Goal: Complete application form

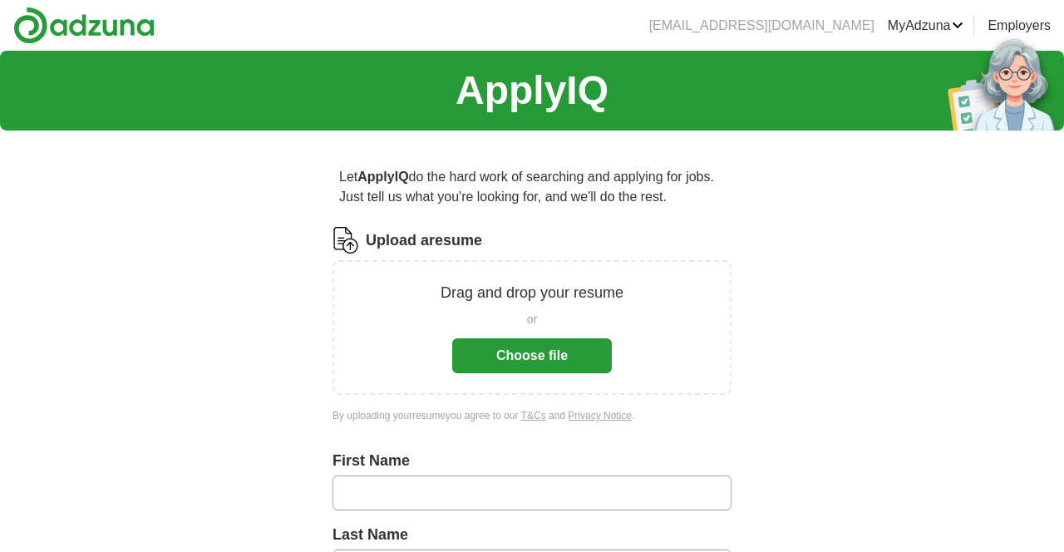
click at [569, 351] on button "Choose file" at bounding box center [532, 355] width 160 height 35
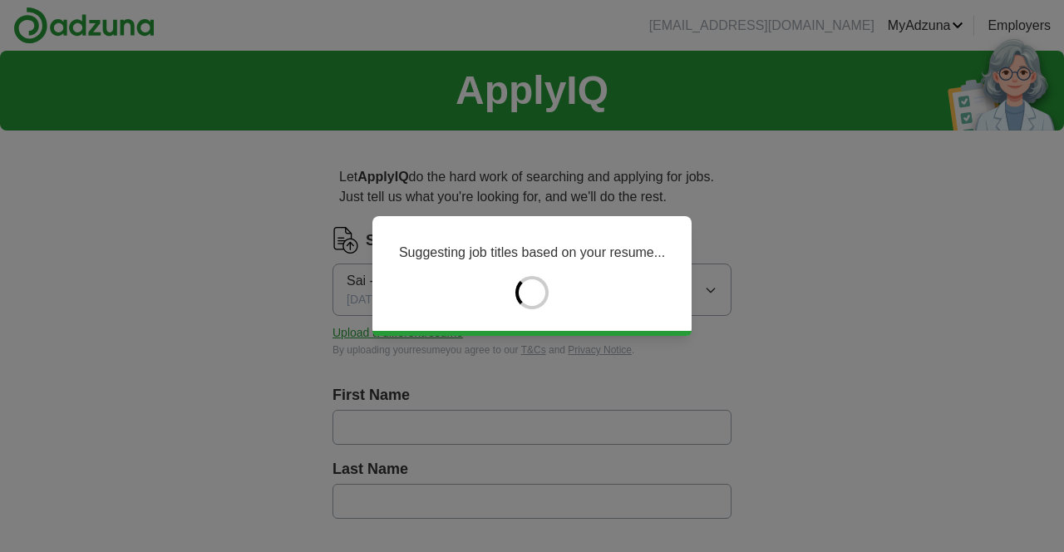
type input "********"
type input "******"
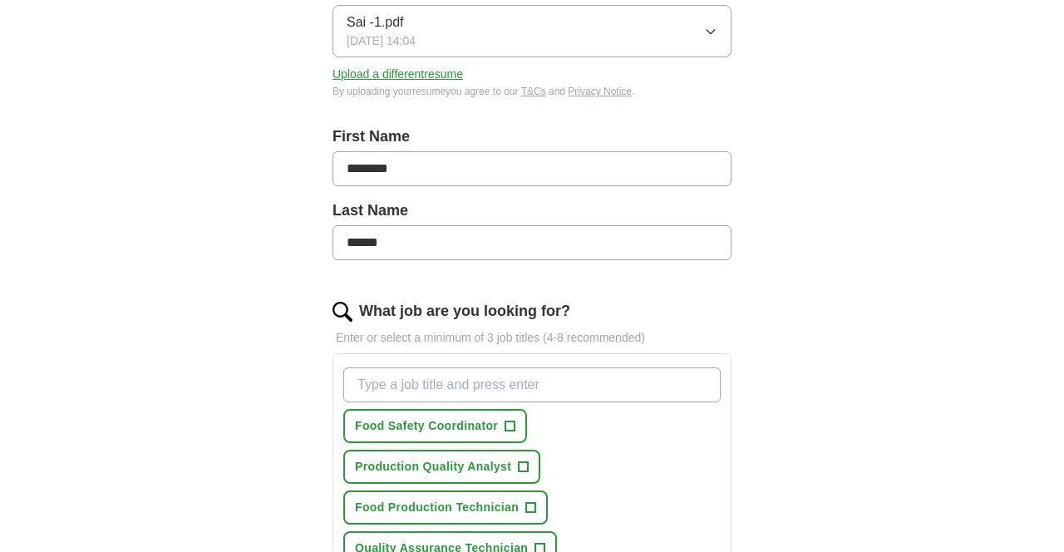
scroll to position [273, 0]
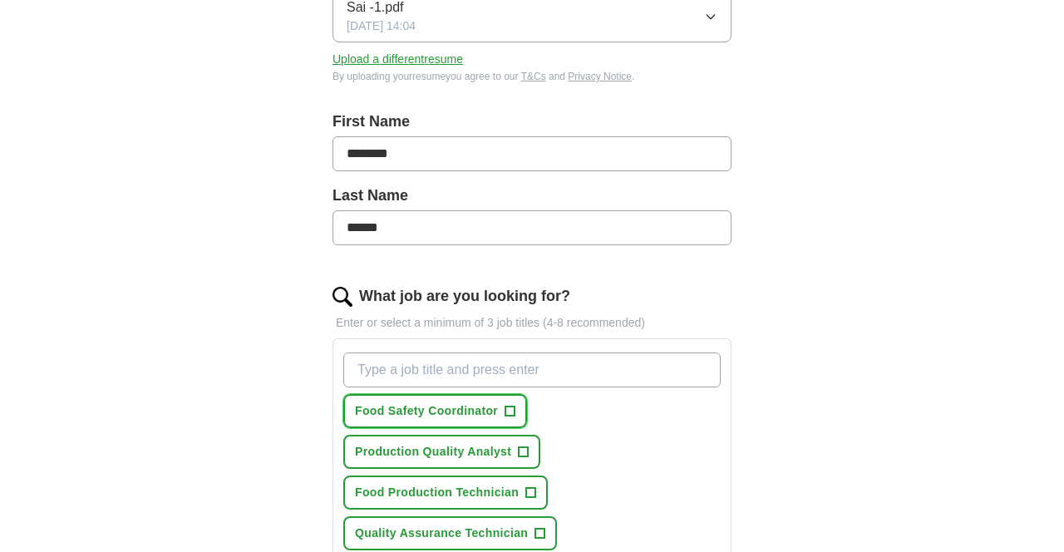
click at [490, 403] on button "Food Safety Coordinator +" at bounding box center [435, 411] width 184 height 34
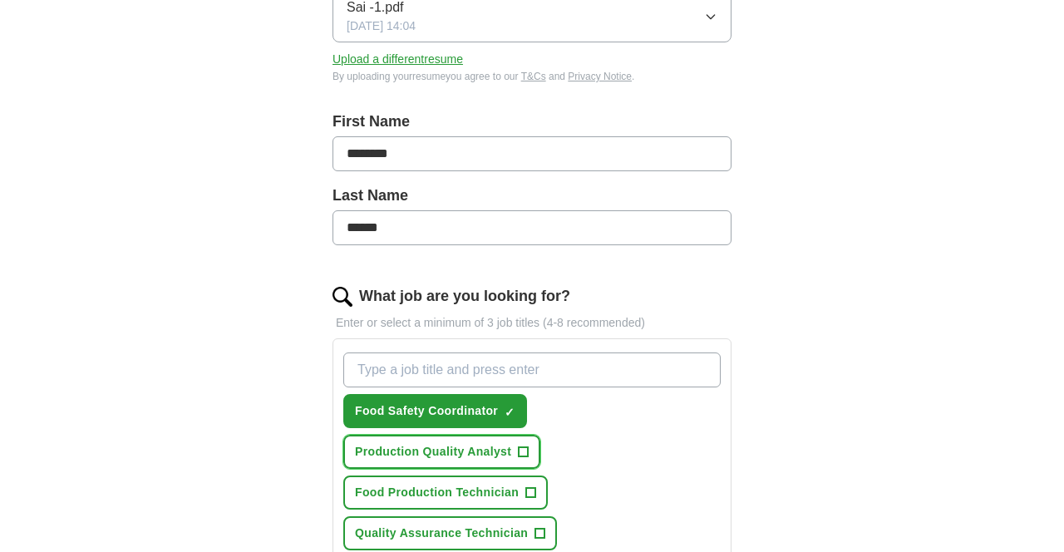
click at [511, 443] on span "Production Quality Analyst" at bounding box center [433, 451] width 156 height 17
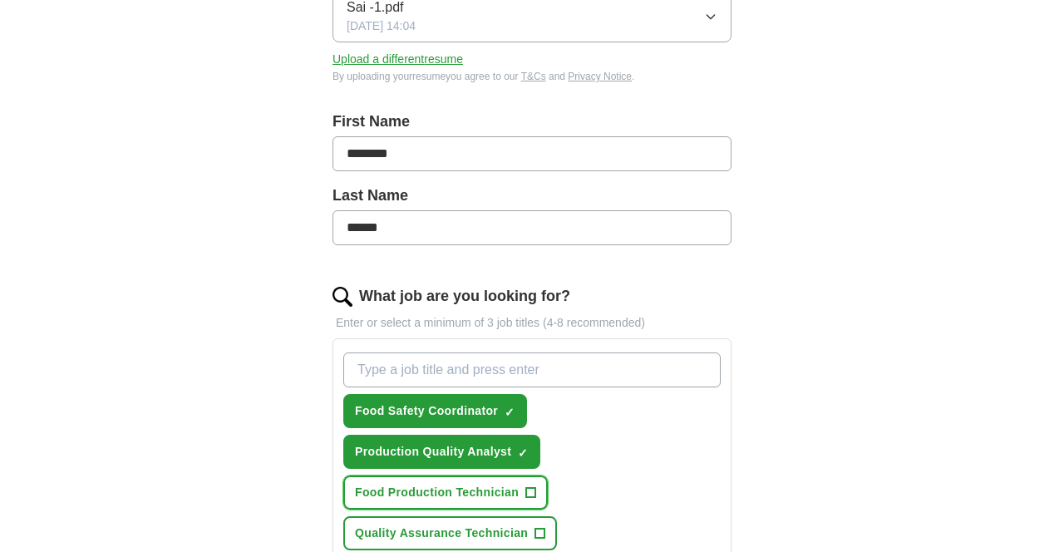
click at [526, 486] on span "+" at bounding box center [531, 492] width 10 height 13
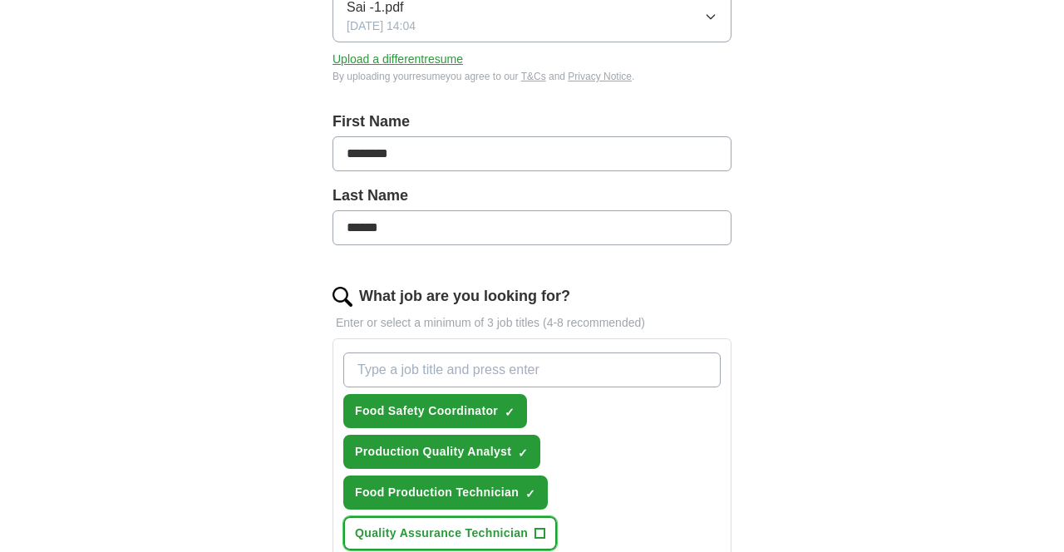
click at [509, 525] on span "Quality Assurance Technician" at bounding box center [441, 533] width 173 height 17
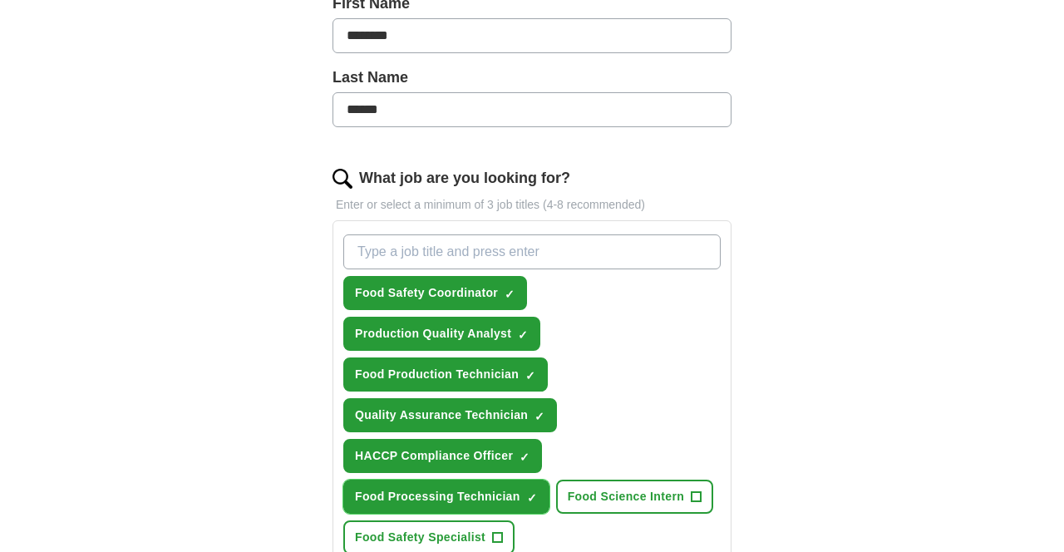
scroll to position [421, 0]
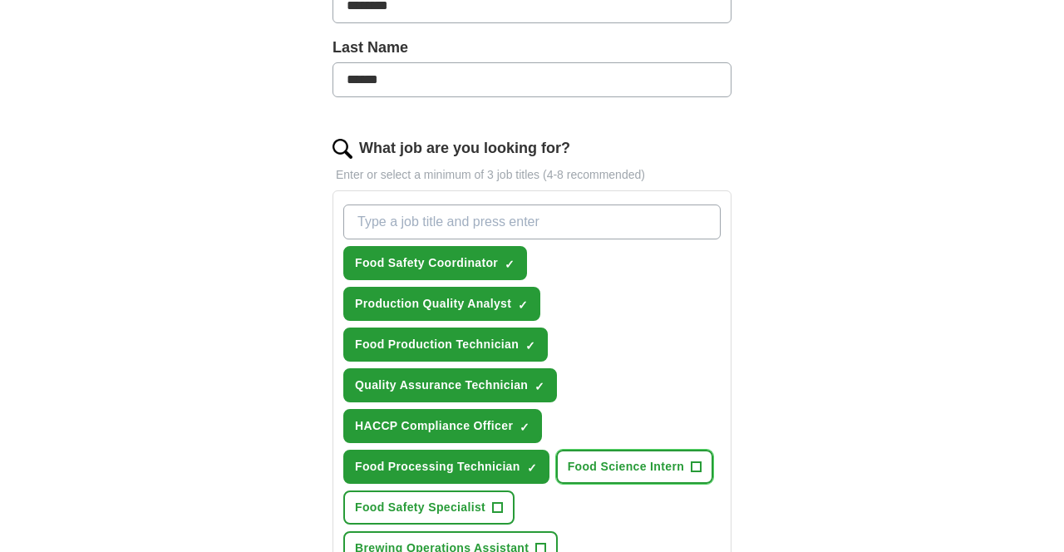
click at [620, 458] on span "Food Science Intern" at bounding box center [626, 466] width 116 height 17
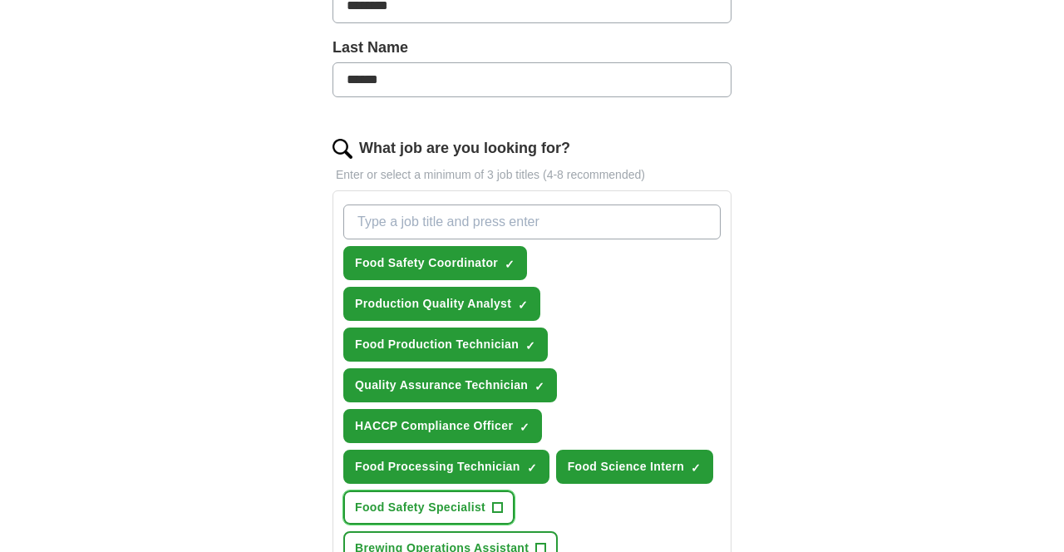
click at [494, 502] on span "+" at bounding box center [497, 507] width 11 height 11
click at [529, 540] on span "Brewing Operations Assistant" at bounding box center [442, 548] width 174 height 17
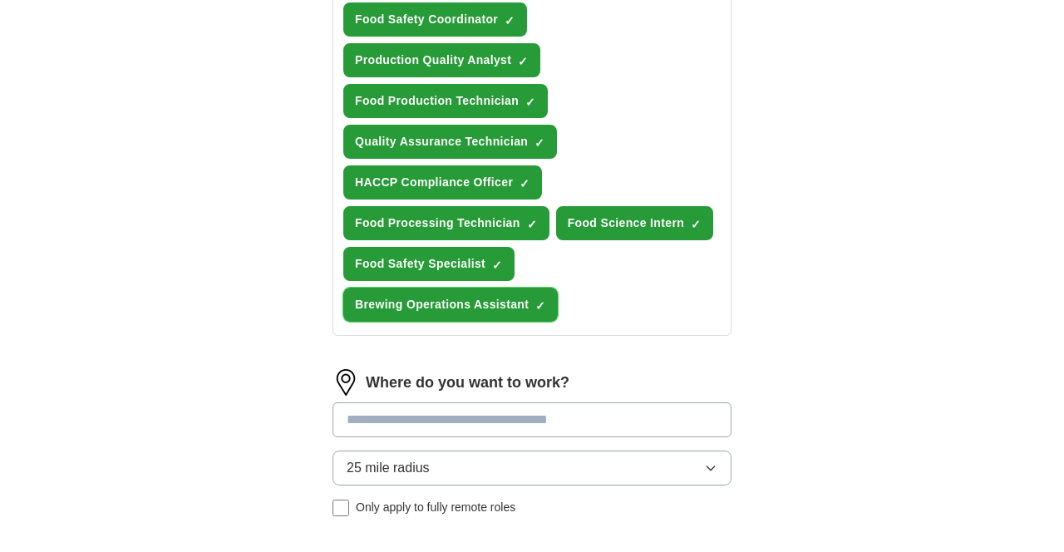
scroll to position [714, 0]
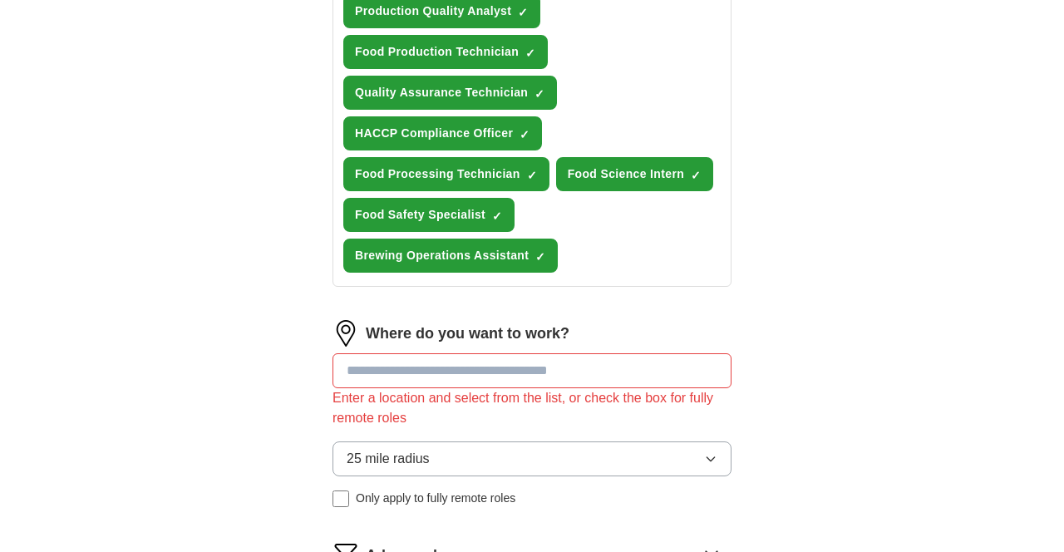
click at [640, 353] on input at bounding box center [532, 370] width 399 height 35
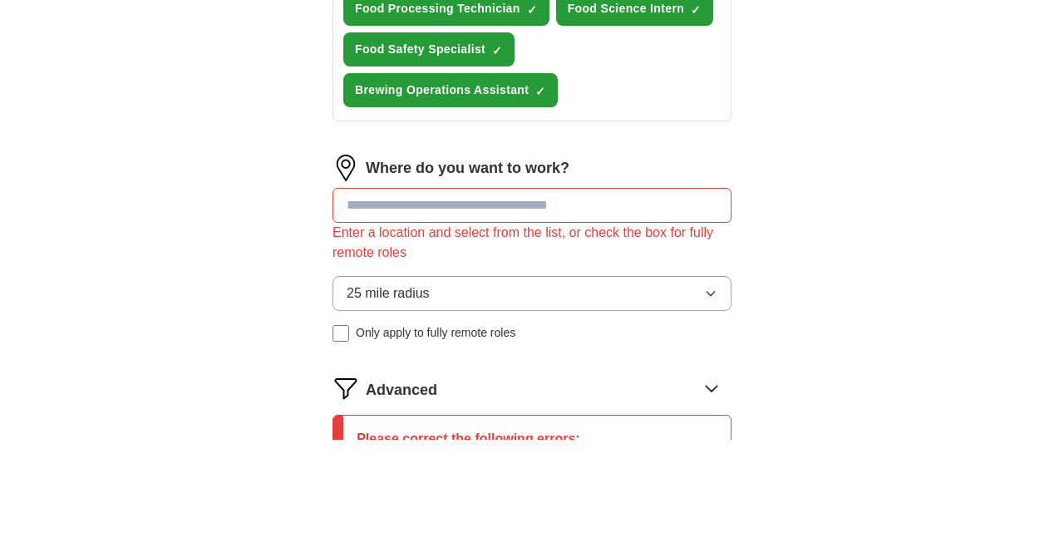
scroll to position [767, 0]
